Goal: Information Seeking & Learning: Check status

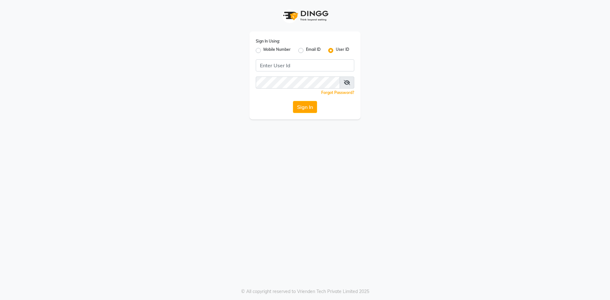
click at [264, 49] on label "Mobile Number" at bounding box center [277, 51] width 27 height 8
click at [264, 49] on input "Mobile Number" at bounding box center [266, 49] width 4 height 4
radio input "true"
radio input "false"
click at [305, 66] on input "Username" at bounding box center [315, 65] width 77 height 12
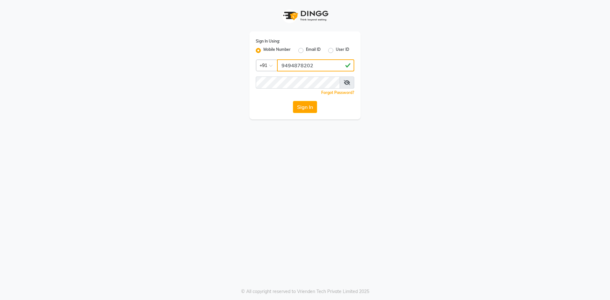
type input "9494878202"
click at [309, 109] on button "Sign In" at bounding box center [305, 107] width 24 height 12
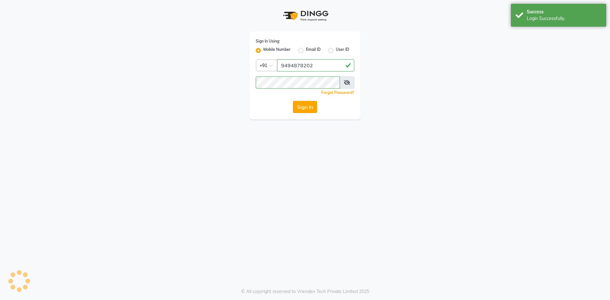
select select "8193"
select select "service"
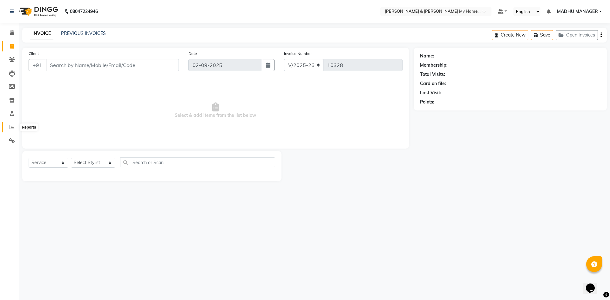
click at [10, 129] on span at bounding box center [11, 127] width 11 height 7
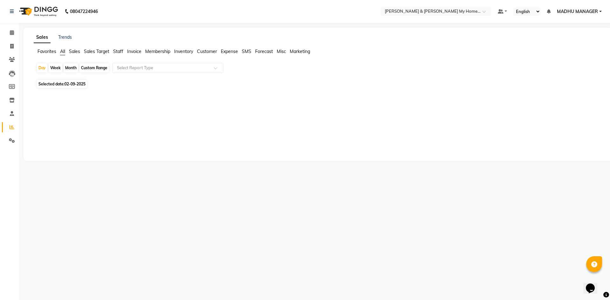
click at [119, 52] on span "Staff" at bounding box center [118, 52] width 10 height 6
click at [90, 69] on div "Custom Range" at bounding box center [94, 68] width 30 height 9
select select "9"
select select "2025"
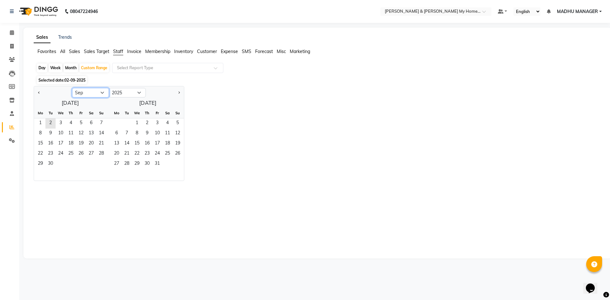
click at [78, 93] on select "Jan Feb Mar Apr May Jun [DATE] Aug Sep Oct Nov Dec" at bounding box center [90, 93] width 37 height 10
select select "8"
click at [72, 88] on select "Jan Feb Mar Apr May Jun [DATE] Aug Sep Oct Nov Dec" at bounding box center [90, 93] width 37 height 10
click at [84, 121] on span "1" at bounding box center [81, 124] width 10 height 10
click at [99, 166] on span "31" at bounding box center [101, 164] width 10 height 10
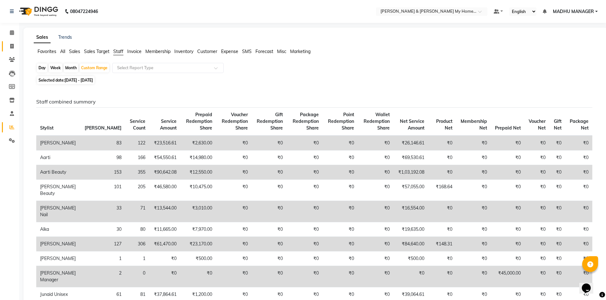
click at [13, 45] on icon at bounding box center [11, 46] width 3 height 5
select select "service"
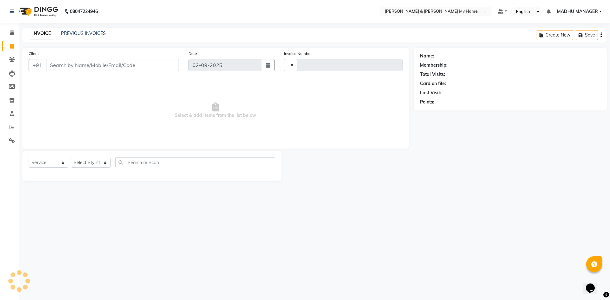
type input "10328"
select select "8193"
click at [83, 34] on link "PREVIOUS INVOICES" at bounding box center [83, 34] width 45 height 6
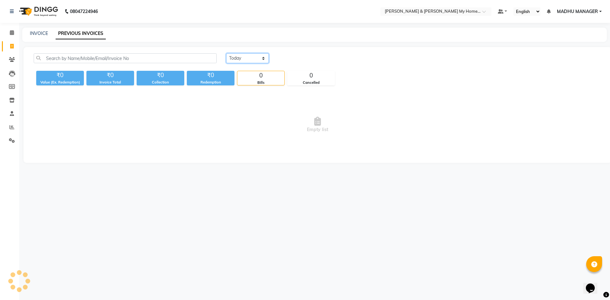
click at [227, 61] on select "[DATE] [DATE] Custom Range" at bounding box center [247, 58] width 43 height 10
select select "[DATE]"
click at [226, 53] on select "[DATE] [DATE] Custom Range" at bounding box center [247, 58] width 43 height 10
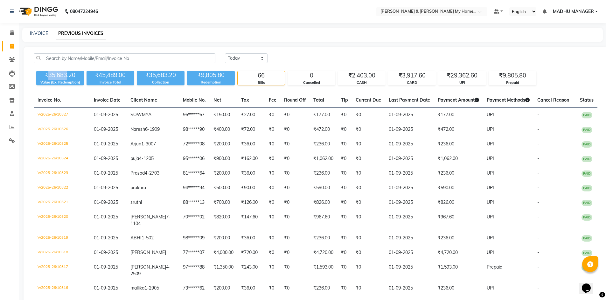
drag, startPoint x: 47, startPoint y: 76, endPoint x: 65, endPoint y: 77, distance: 18.5
click at [65, 77] on div "₹35,683.20" at bounding box center [60, 75] width 48 height 9
copy div "35,683"
click at [39, 31] on link "INVOICE" at bounding box center [39, 34] width 18 height 6
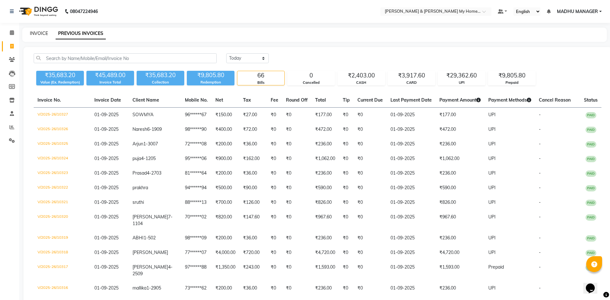
select select "8193"
select select "service"
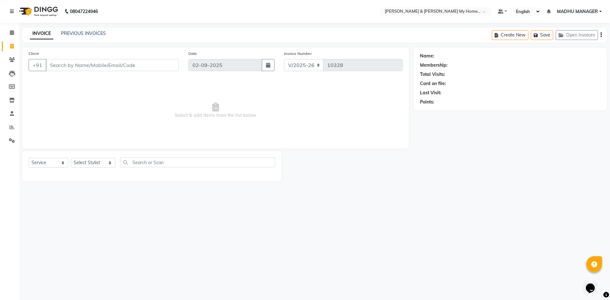
click at [76, 30] on div "INVOICE PREVIOUS INVOICES Create New Save Open Invoices" at bounding box center [314, 35] width 585 height 15
click at [76, 31] on link "PREVIOUS INVOICES" at bounding box center [83, 34] width 45 height 6
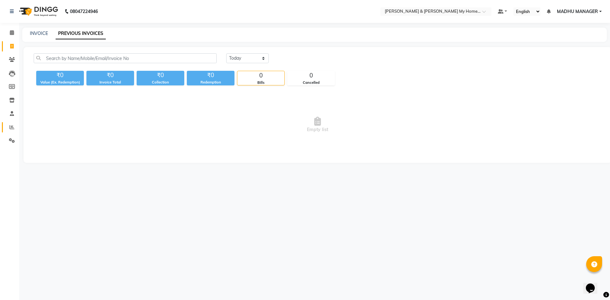
click at [12, 123] on link "Reports" at bounding box center [9, 127] width 15 height 10
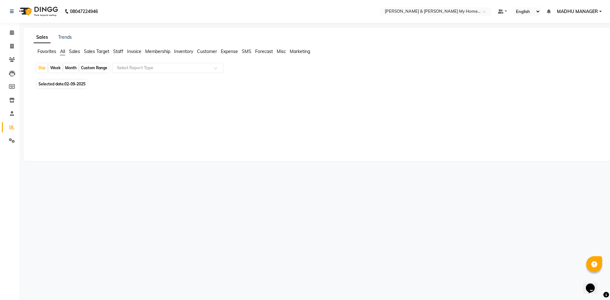
click at [120, 51] on span "Staff" at bounding box center [118, 52] width 10 height 6
click at [43, 67] on div "Day" at bounding box center [42, 68] width 10 height 9
select select "9"
select select "2025"
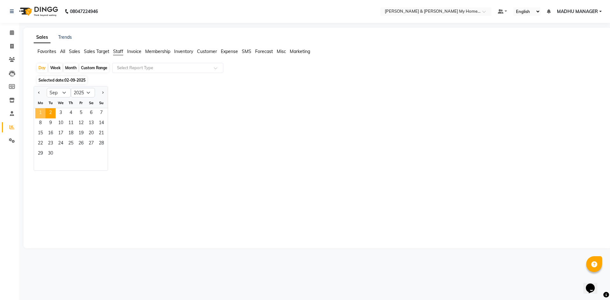
click at [40, 112] on span "1" at bounding box center [40, 113] width 10 height 10
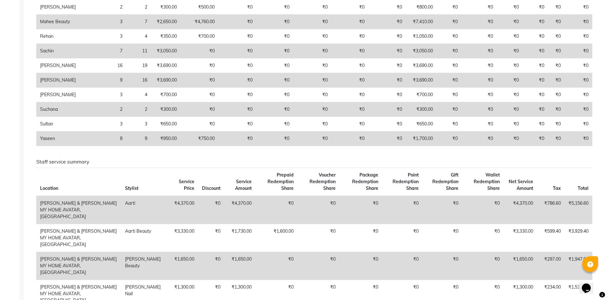
scroll to position [381, 0]
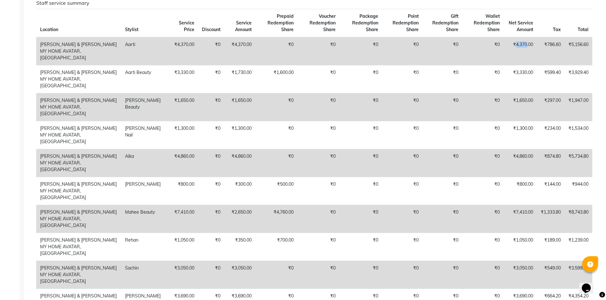
drag, startPoint x: 513, startPoint y: 64, endPoint x: 524, endPoint y: 64, distance: 10.8
click at [524, 64] on td "₹4,370.00" at bounding box center [519, 51] width 33 height 28
copy td "4,370"
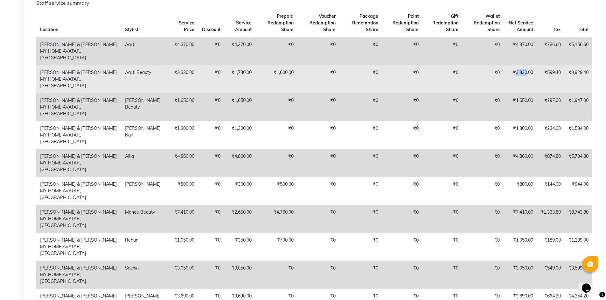
drag, startPoint x: 513, startPoint y: 84, endPoint x: 525, endPoint y: 85, distance: 12.4
click at [525, 85] on td "₹3,330.00" at bounding box center [519, 79] width 33 height 28
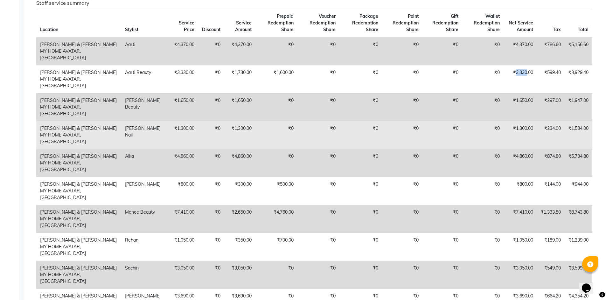
copy td "3,330"
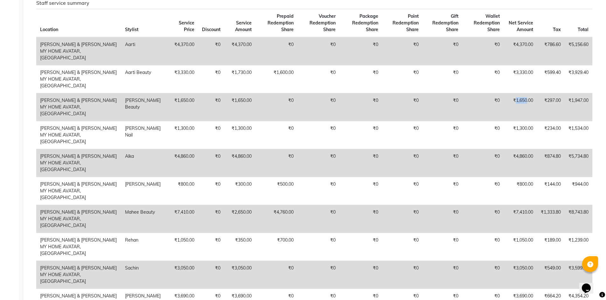
drag, startPoint x: 513, startPoint y: 107, endPoint x: 524, endPoint y: 107, distance: 11.1
click at [524, 107] on td "₹1,650.00" at bounding box center [519, 107] width 33 height 28
copy td "1,650"
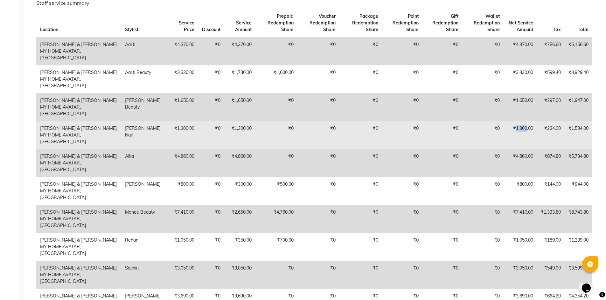
drag, startPoint x: 514, startPoint y: 129, endPoint x: 525, endPoint y: 130, distance: 11.2
click at [525, 130] on td "₹1,300.00" at bounding box center [519, 135] width 33 height 28
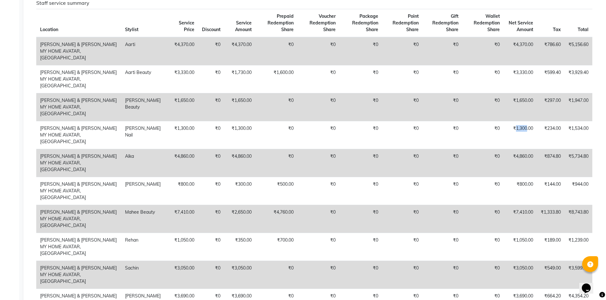
copy td "1,300"
drag, startPoint x: 514, startPoint y: 151, endPoint x: 525, endPoint y: 152, distance: 10.9
click at [525, 152] on td "₹4,860.00" at bounding box center [519, 163] width 33 height 28
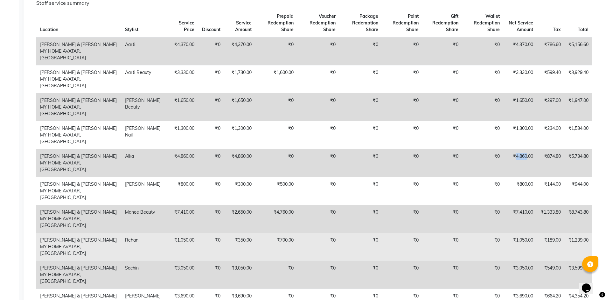
copy td "4,860"
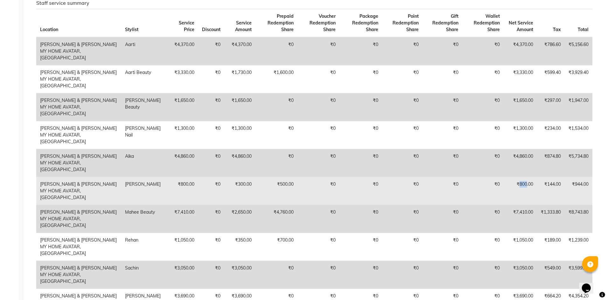
drag, startPoint x: 516, startPoint y: 170, endPoint x: 525, endPoint y: 169, distance: 8.6
click at [525, 177] on td "₹800.00" at bounding box center [519, 191] width 33 height 28
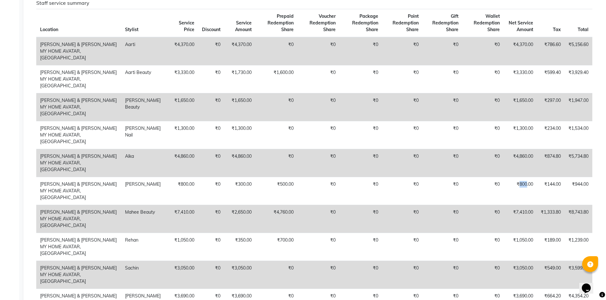
copy td "800"
drag, startPoint x: 514, startPoint y: 192, endPoint x: 524, endPoint y: 192, distance: 10.2
click at [524, 205] on td "₹7,410.00" at bounding box center [519, 219] width 33 height 28
copy td "7,410"
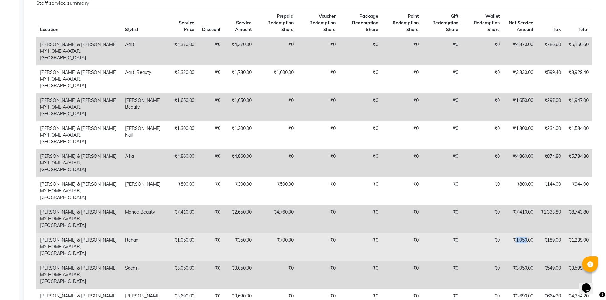
drag, startPoint x: 513, startPoint y: 214, endPoint x: 525, endPoint y: 214, distance: 12.1
click at [525, 233] on td "₹1,050.00" at bounding box center [519, 247] width 33 height 28
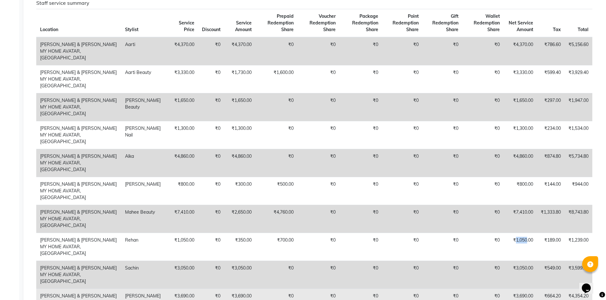
copy td "1,050"
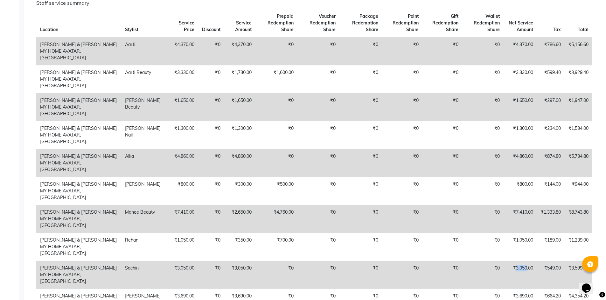
drag, startPoint x: 513, startPoint y: 235, endPoint x: 525, endPoint y: 233, distance: 11.6
click at [525, 261] on td "₹3,050.00" at bounding box center [519, 275] width 33 height 28
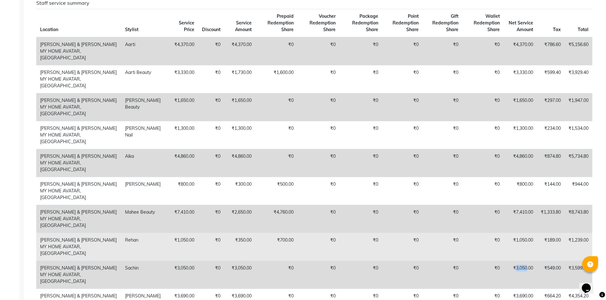
copy td "3,050"
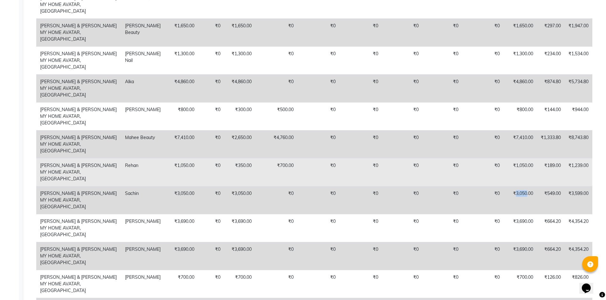
scroll to position [509, 0]
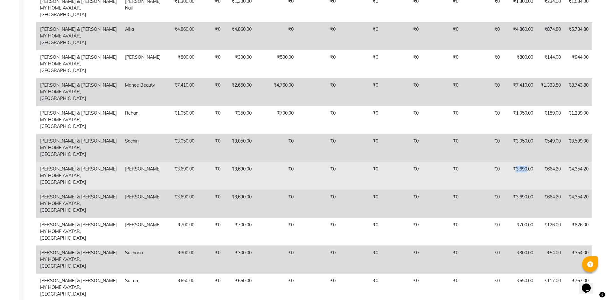
drag, startPoint x: 513, startPoint y: 129, endPoint x: 525, endPoint y: 130, distance: 11.5
click at [525, 162] on td "₹3,690.00" at bounding box center [519, 176] width 33 height 28
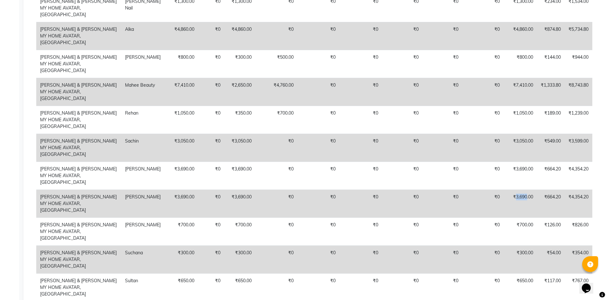
drag, startPoint x: 512, startPoint y: 150, endPoint x: 524, endPoint y: 150, distance: 11.8
click at [524, 190] on td "₹3,690.00" at bounding box center [519, 204] width 33 height 28
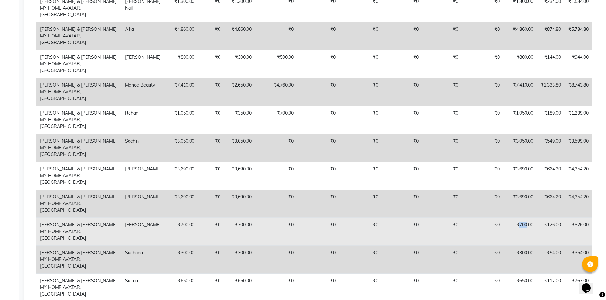
drag, startPoint x: 517, startPoint y: 173, endPoint x: 525, endPoint y: 173, distance: 7.3
click at [525, 218] on td "₹700.00" at bounding box center [519, 232] width 33 height 28
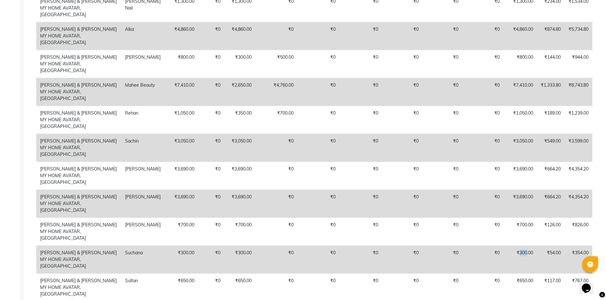
drag, startPoint x: 517, startPoint y: 194, endPoint x: 525, endPoint y: 194, distance: 7.3
click at [525, 246] on td "₹300.00" at bounding box center [519, 260] width 33 height 28
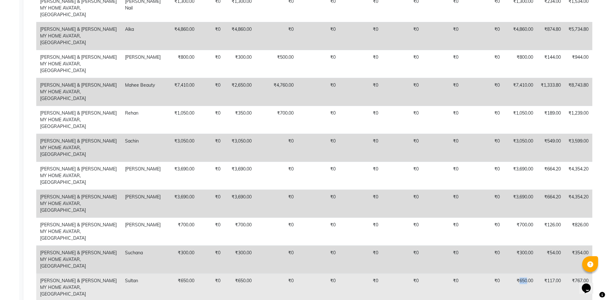
drag, startPoint x: 517, startPoint y: 215, endPoint x: 525, endPoint y: 214, distance: 7.7
click at [525, 274] on td "₹650.00" at bounding box center [519, 288] width 33 height 28
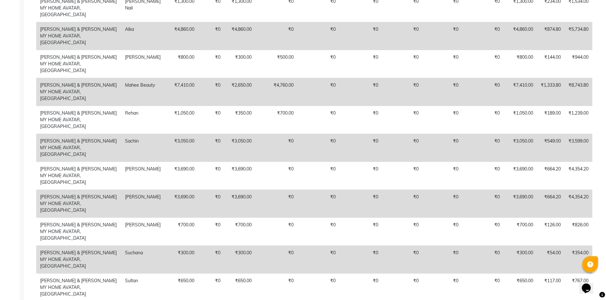
drag, startPoint x: 515, startPoint y: 235, endPoint x: 525, endPoint y: 234, distance: 9.9
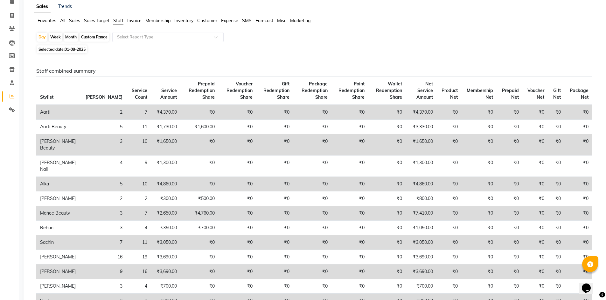
scroll to position [0, 0]
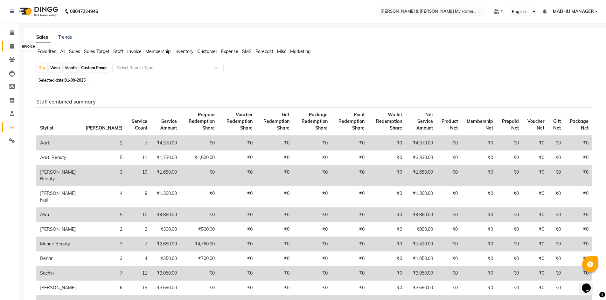
click at [15, 46] on span at bounding box center [11, 46] width 11 height 7
select select "service"
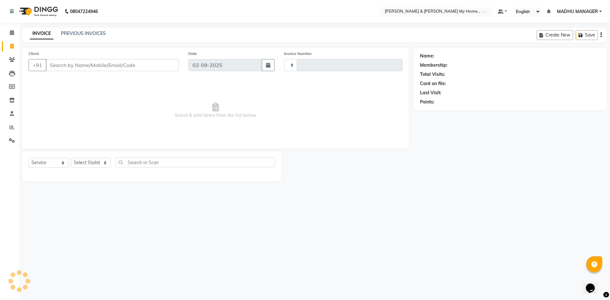
type input "10328"
select select "8193"
click at [79, 34] on link "PREVIOUS INVOICES" at bounding box center [83, 34] width 45 height 6
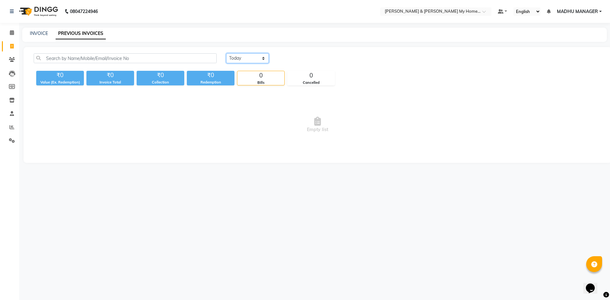
click at [265, 58] on select "[DATE] [DATE] Custom Range" at bounding box center [247, 58] width 43 height 10
select select "[DATE]"
click at [226, 53] on select "[DATE] [DATE] Custom Range" at bounding box center [247, 58] width 43 height 10
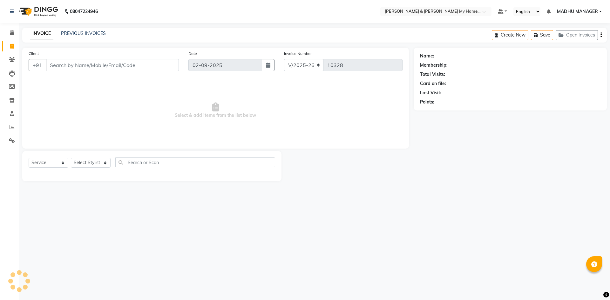
select select "8193"
select select "service"
select select "8193"
select select "service"
